Goal: Task Accomplishment & Management: Use online tool/utility

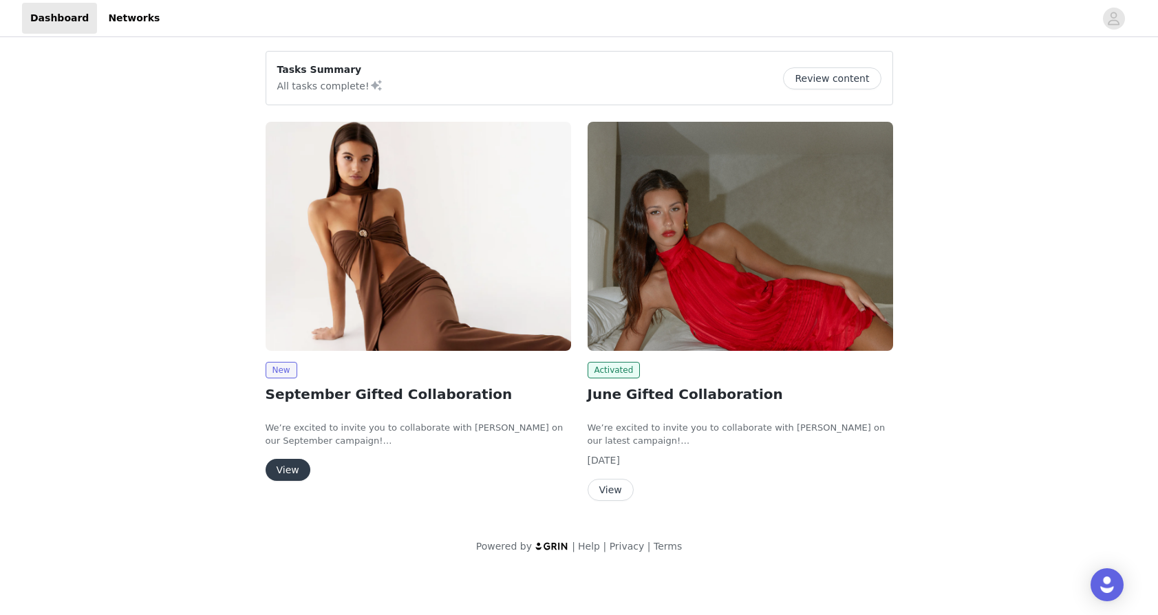
click at [602, 495] on button "View" at bounding box center [611, 490] width 46 height 22
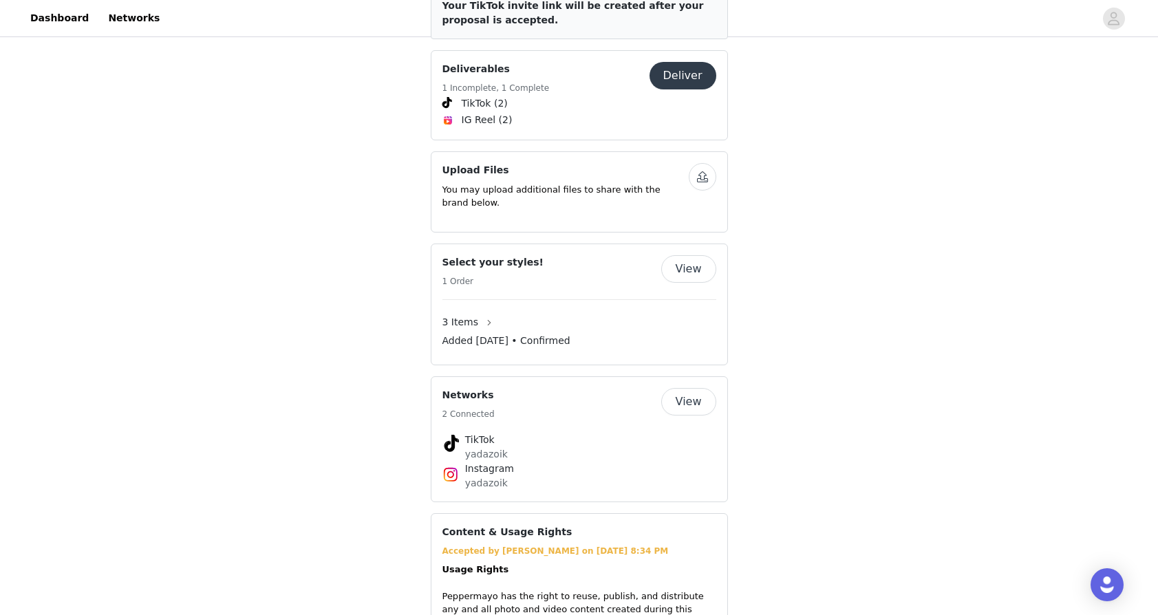
scroll to position [902, 0]
click at [674, 256] on button "View" at bounding box center [688, 270] width 55 height 28
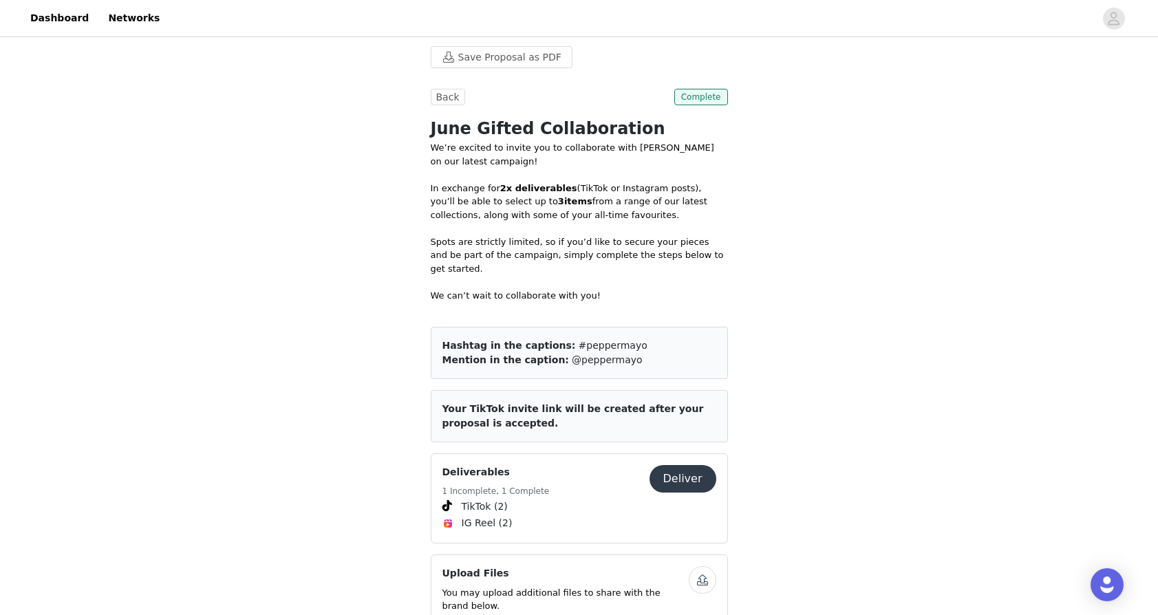
scroll to position [498, 0]
click at [711, 99] on span "Complete" at bounding box center [701, 98] width 54 height 17
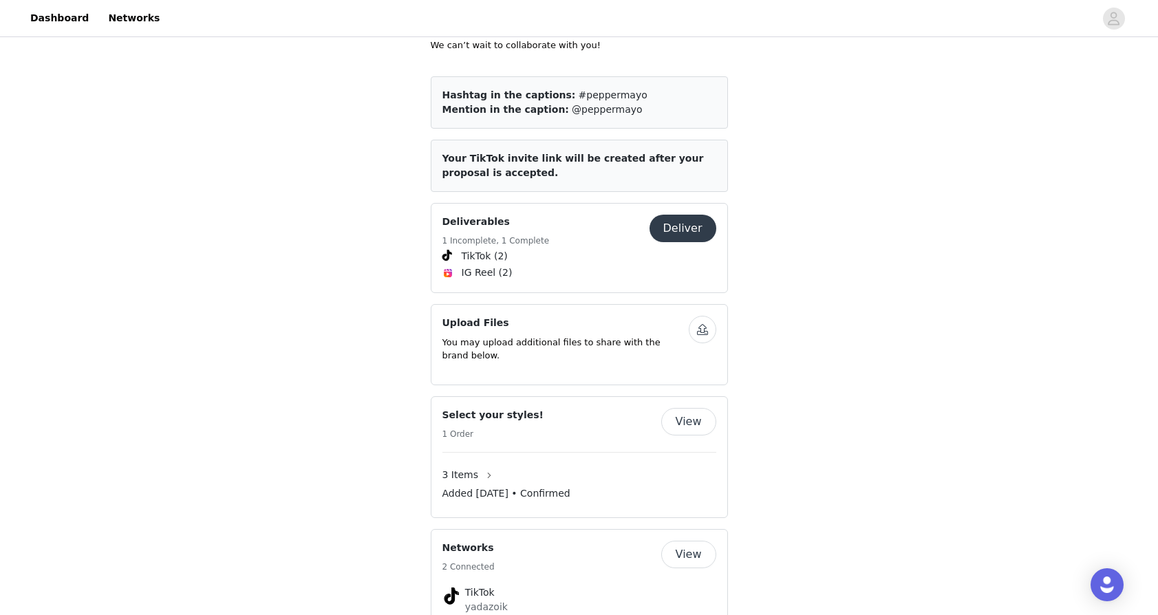
scroll to position [753, 0]
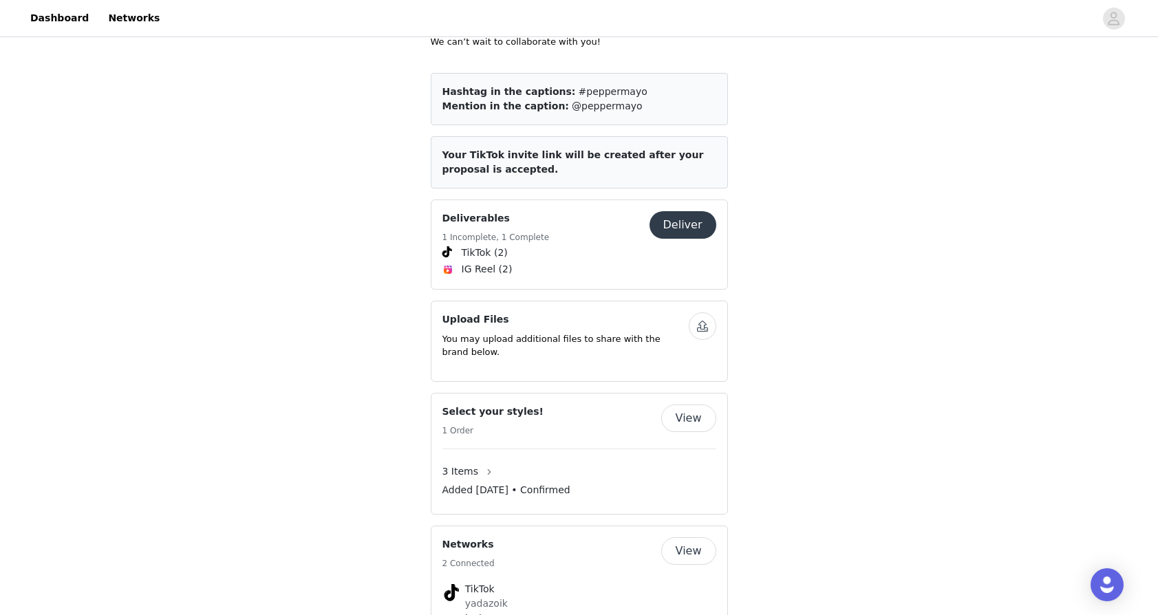
click at [674, 211] on button "Deliver" at bounding box center [683, 225] width 67 height 28
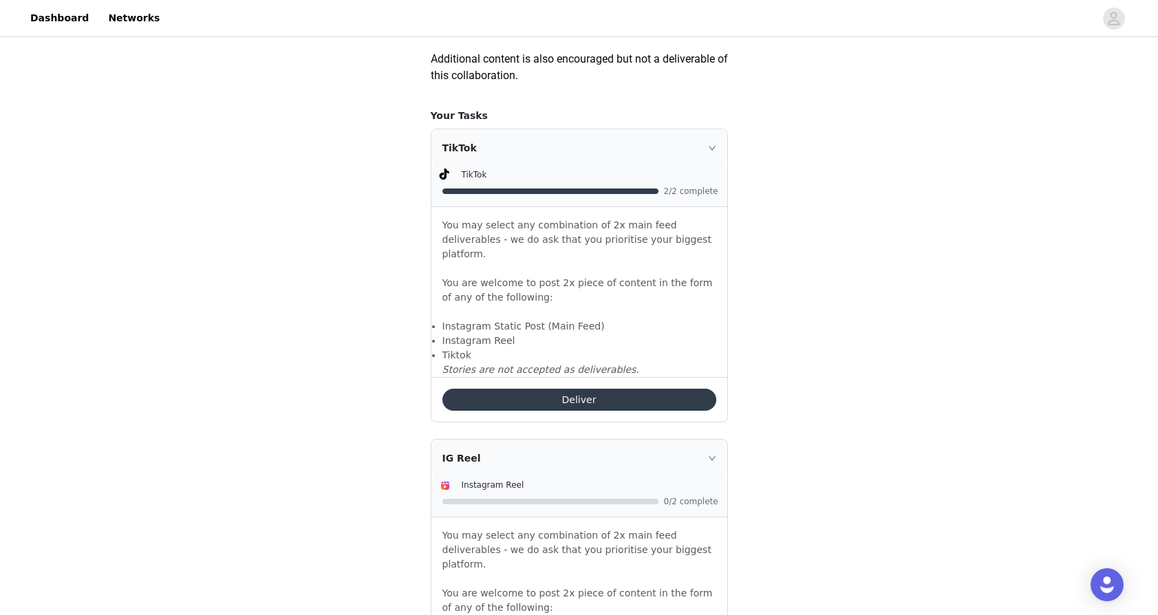
scroll to position [820, 0]
click at [619, 276] on p "You are welcome to post 2x piece of content in the form of any of the following:" at bounding box center [580, 291] width 274 height 58
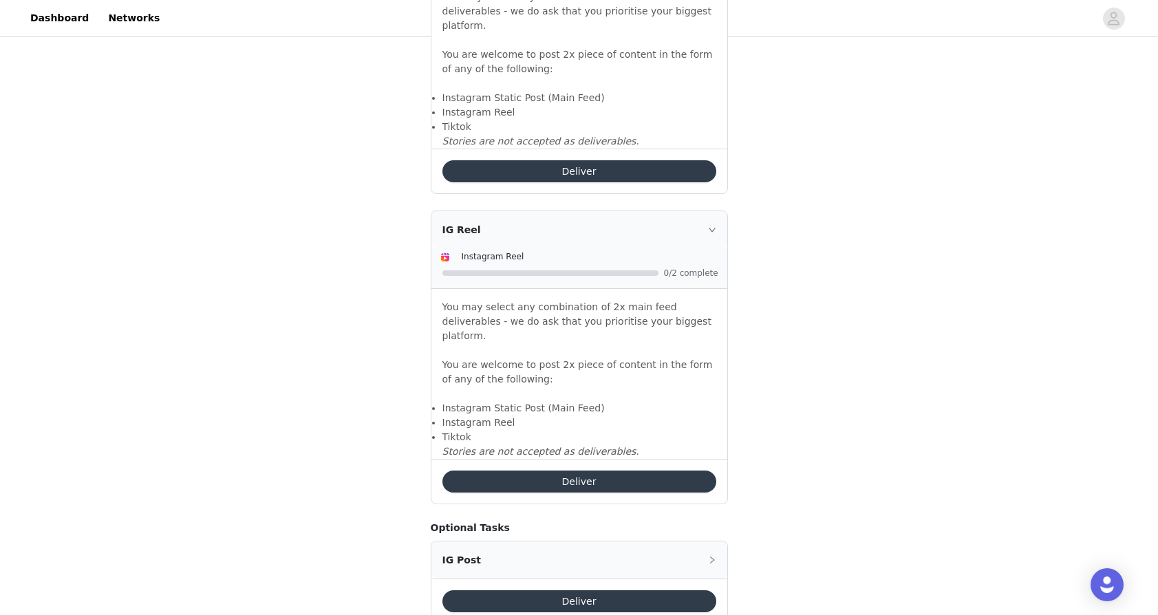
scroll to position [1053, 0]
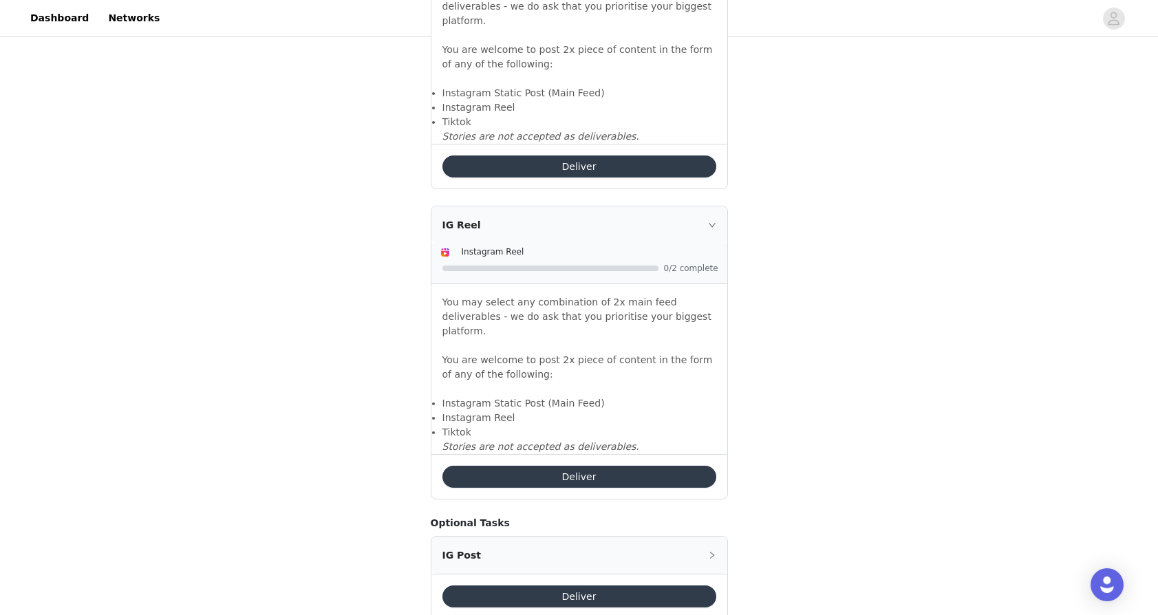
click at [480, 586] on button "Deliver" at bounding box center [580, 597] width 274 height 22
